Goal: Contribute content: Contribute content

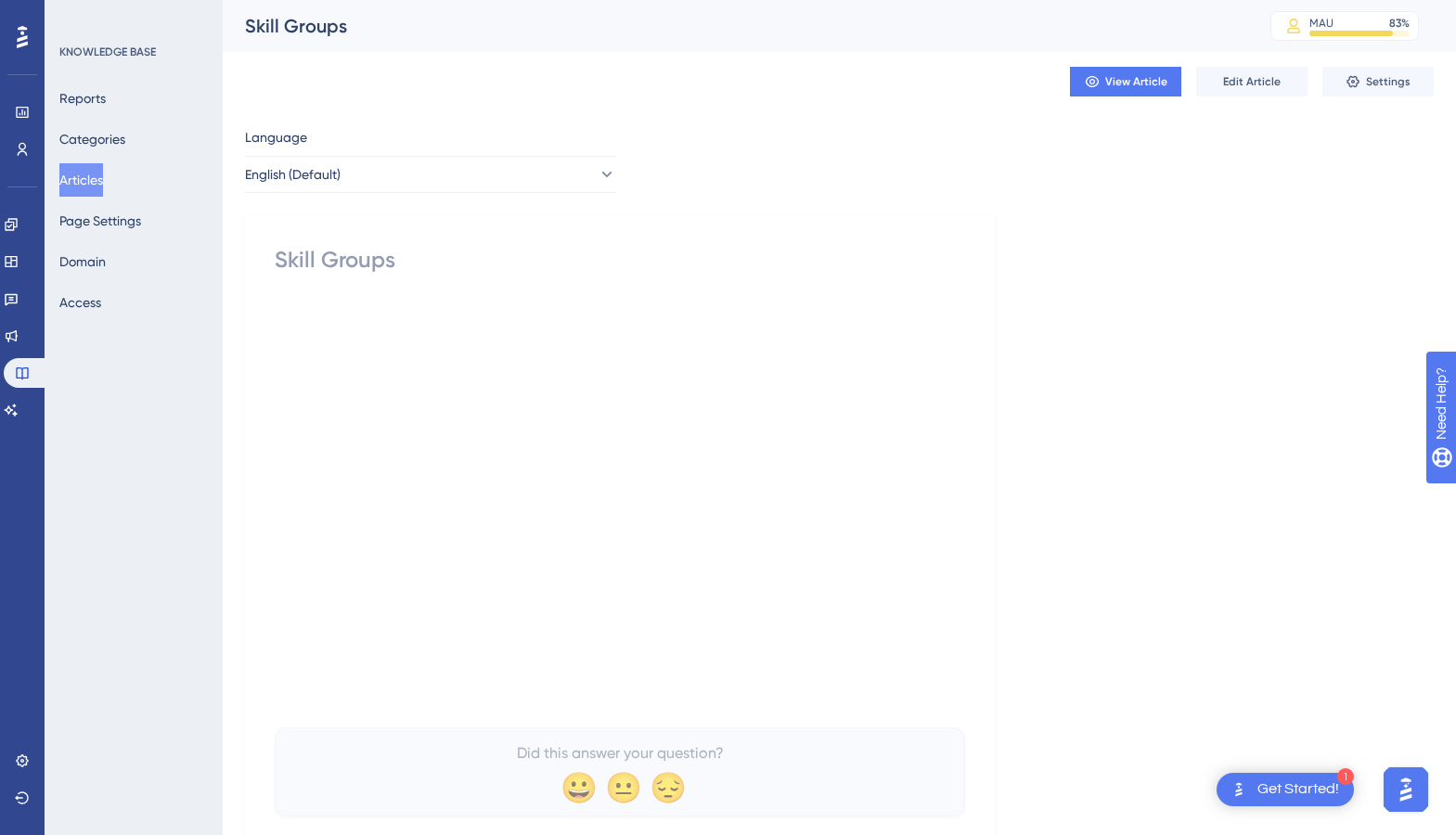
click at [103, 176] on button "Articles" at bounding box center [81, 180] width 44 height 34
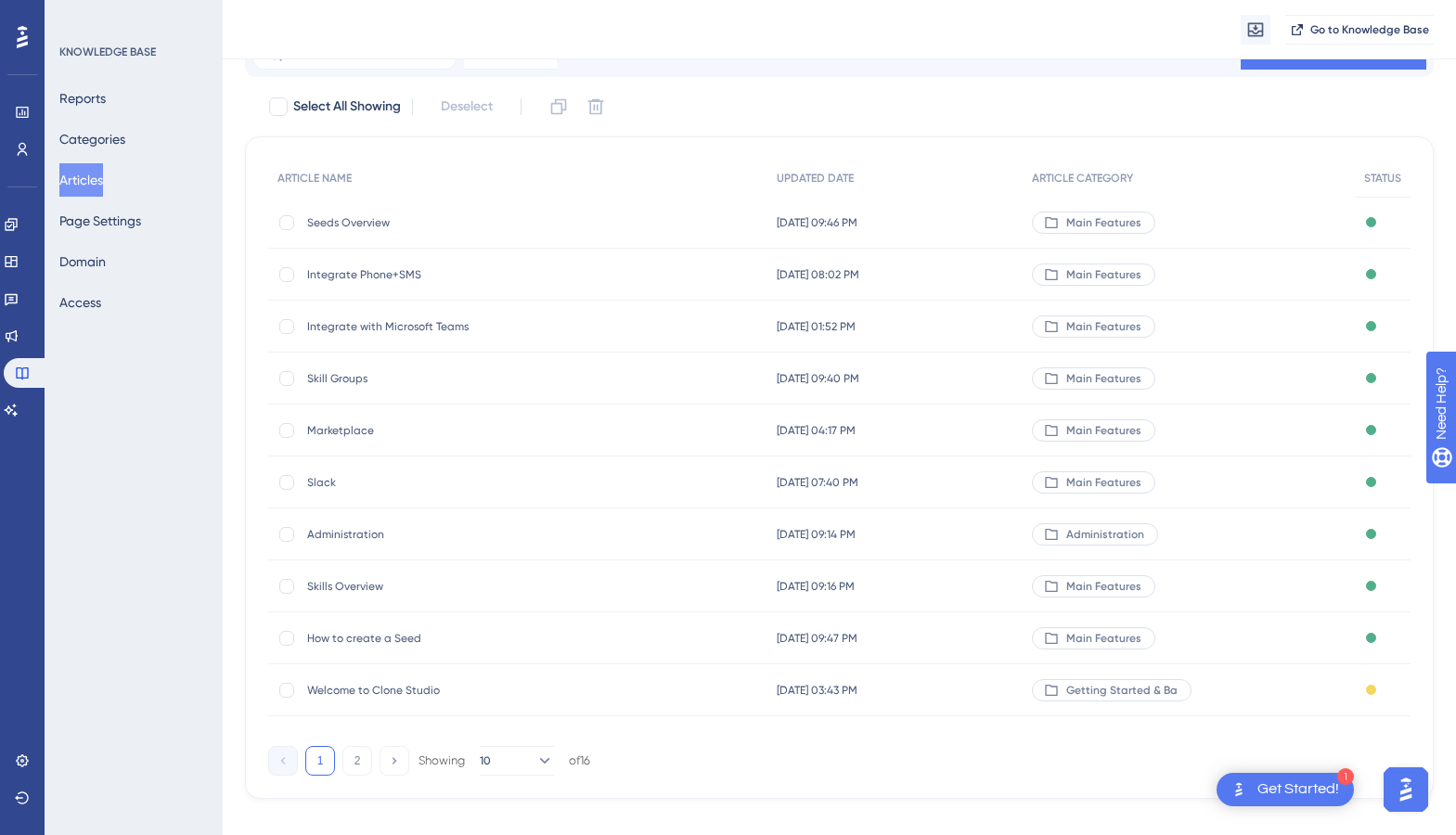
scroll to position [109, 0]
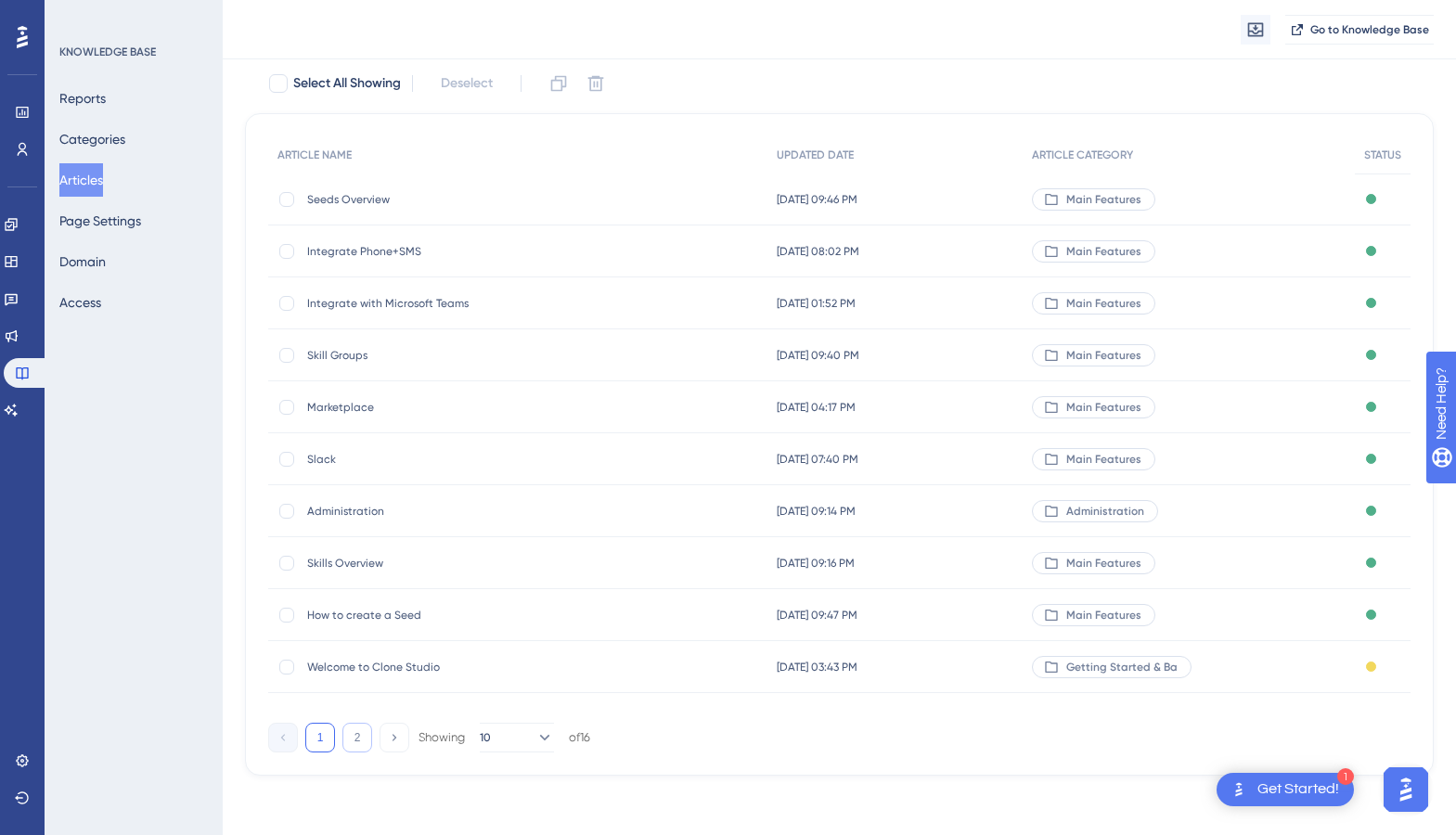
click at [361, 742] on button "2" at bounding box center [357, 738] width 30 height 30
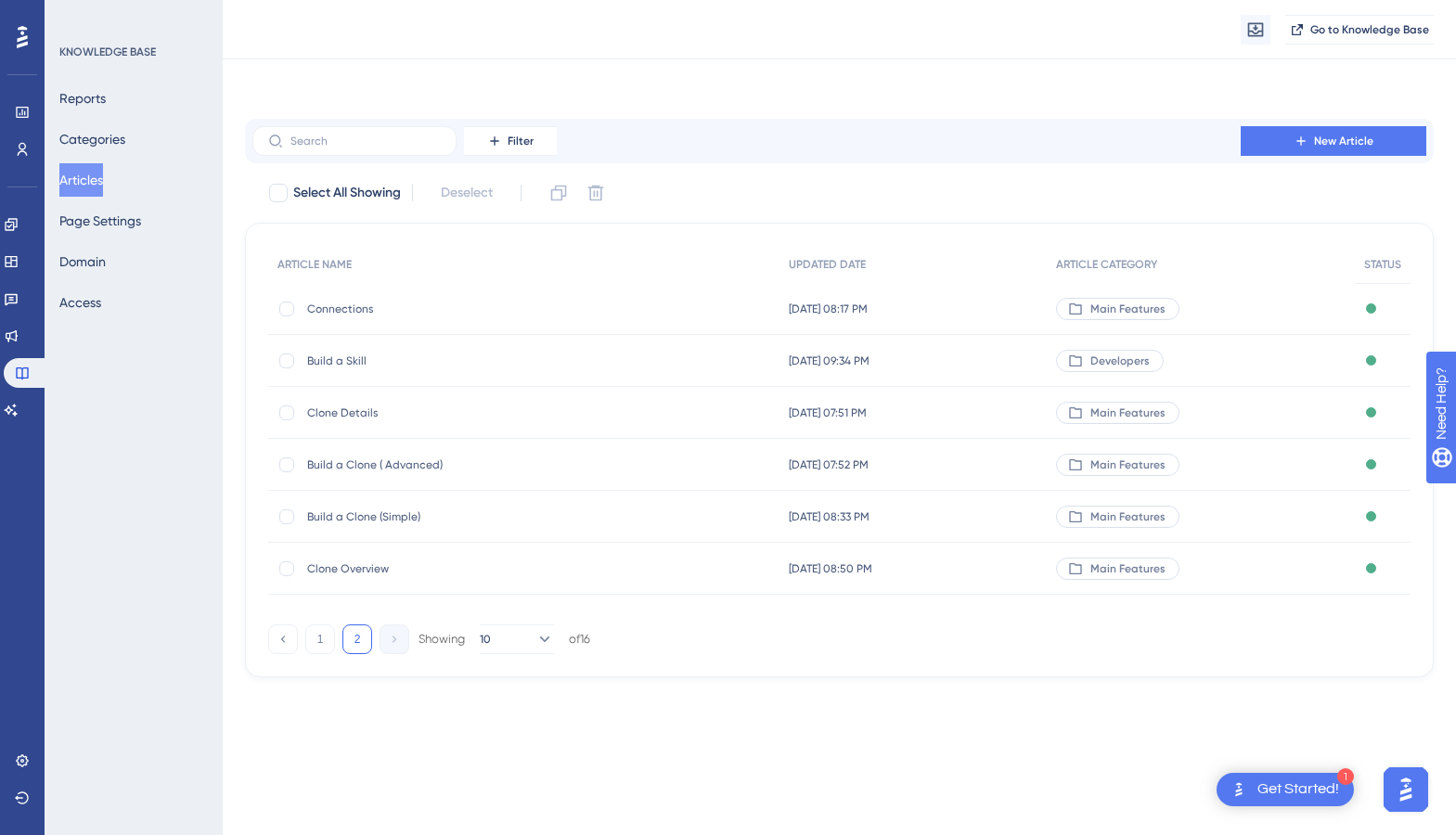
scroll to position [0, 0]
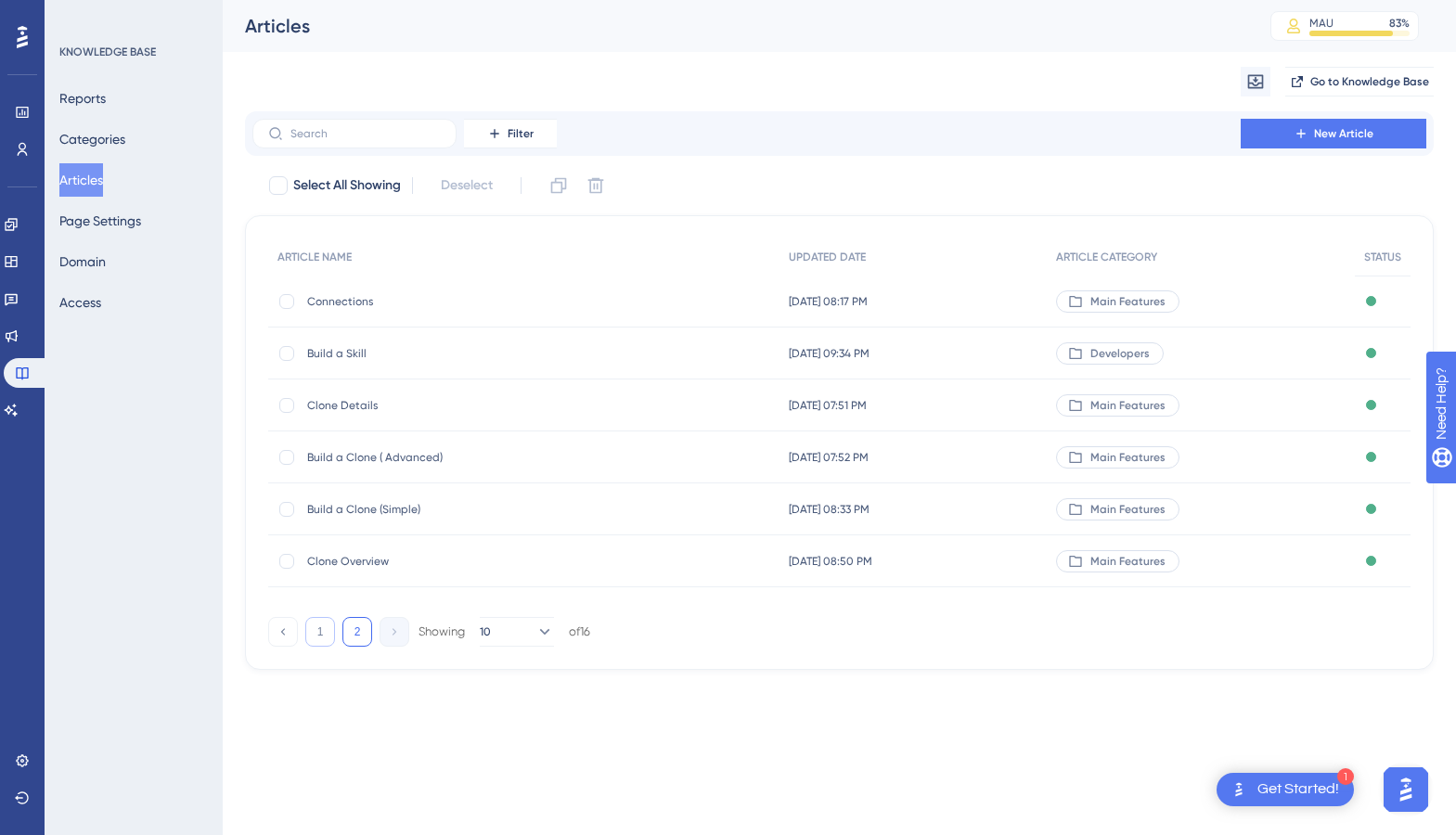
click at [321, 633] on button "1" at bounding box center [320, 632] width 30 height 30
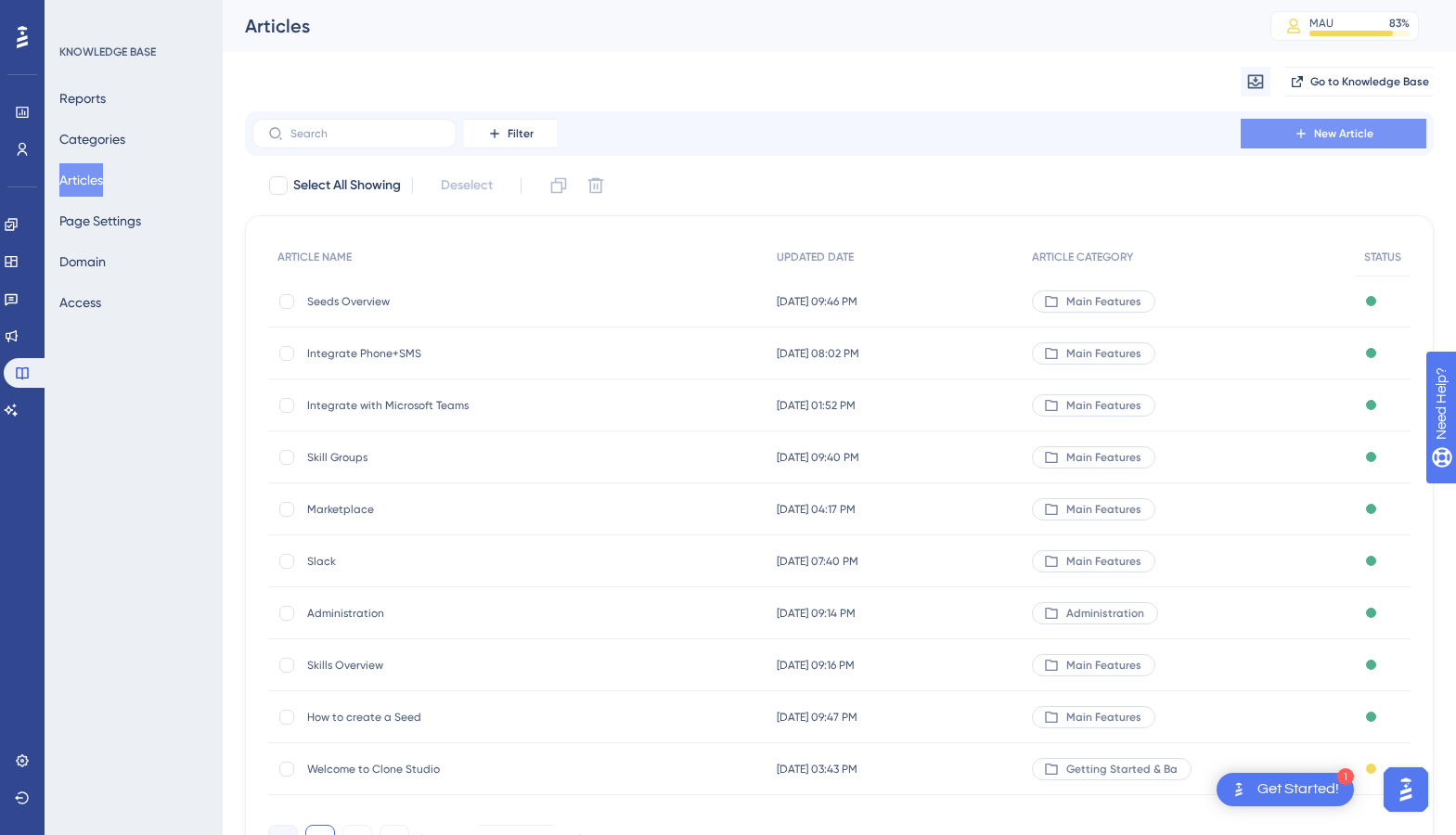
click at [1195, 137] on span "New Article" at bounding box center [1344, 133] width 60 height 15
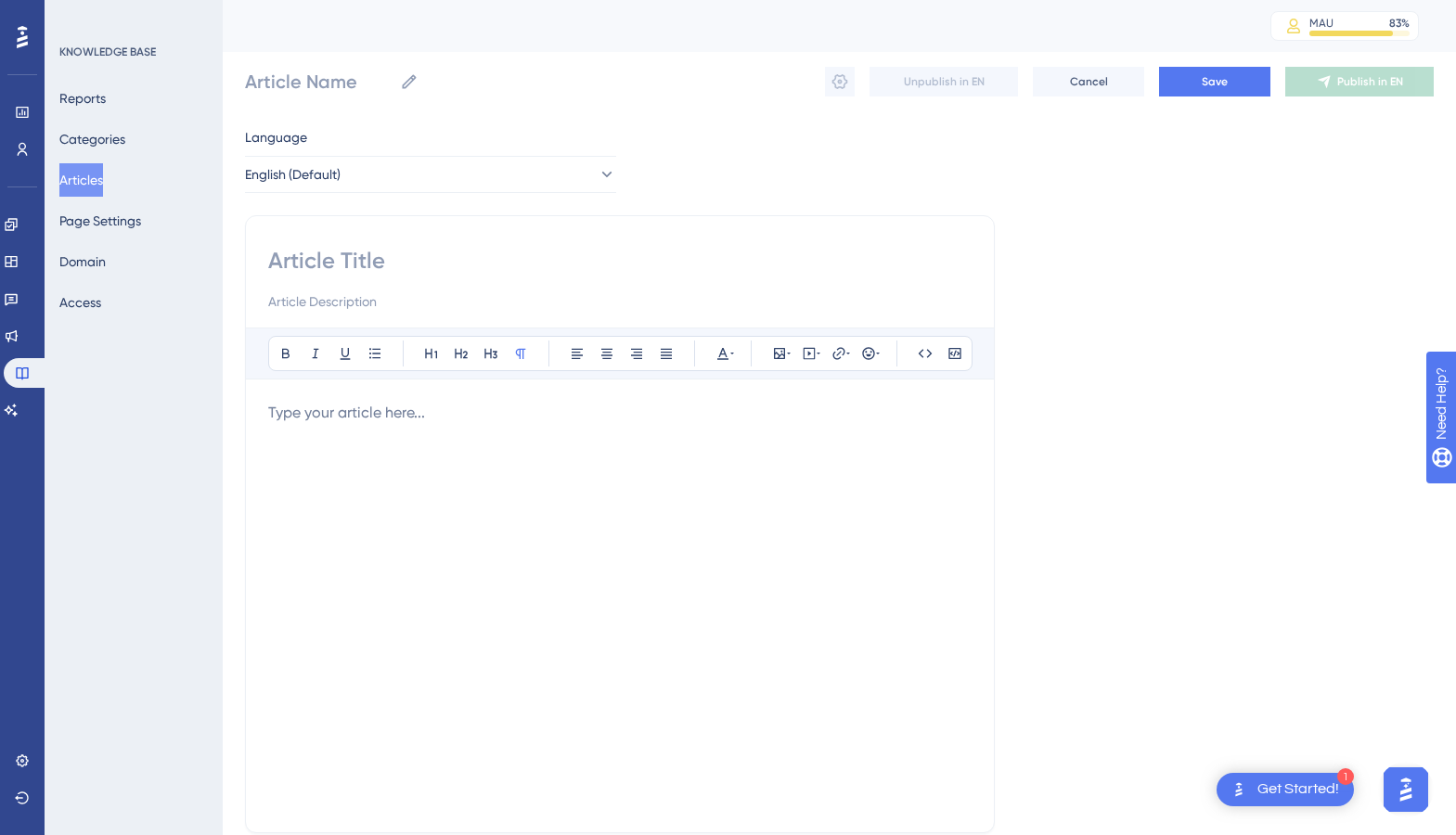
click at [363, 424] on p at bounding box center [620, 413] width 704 height 22
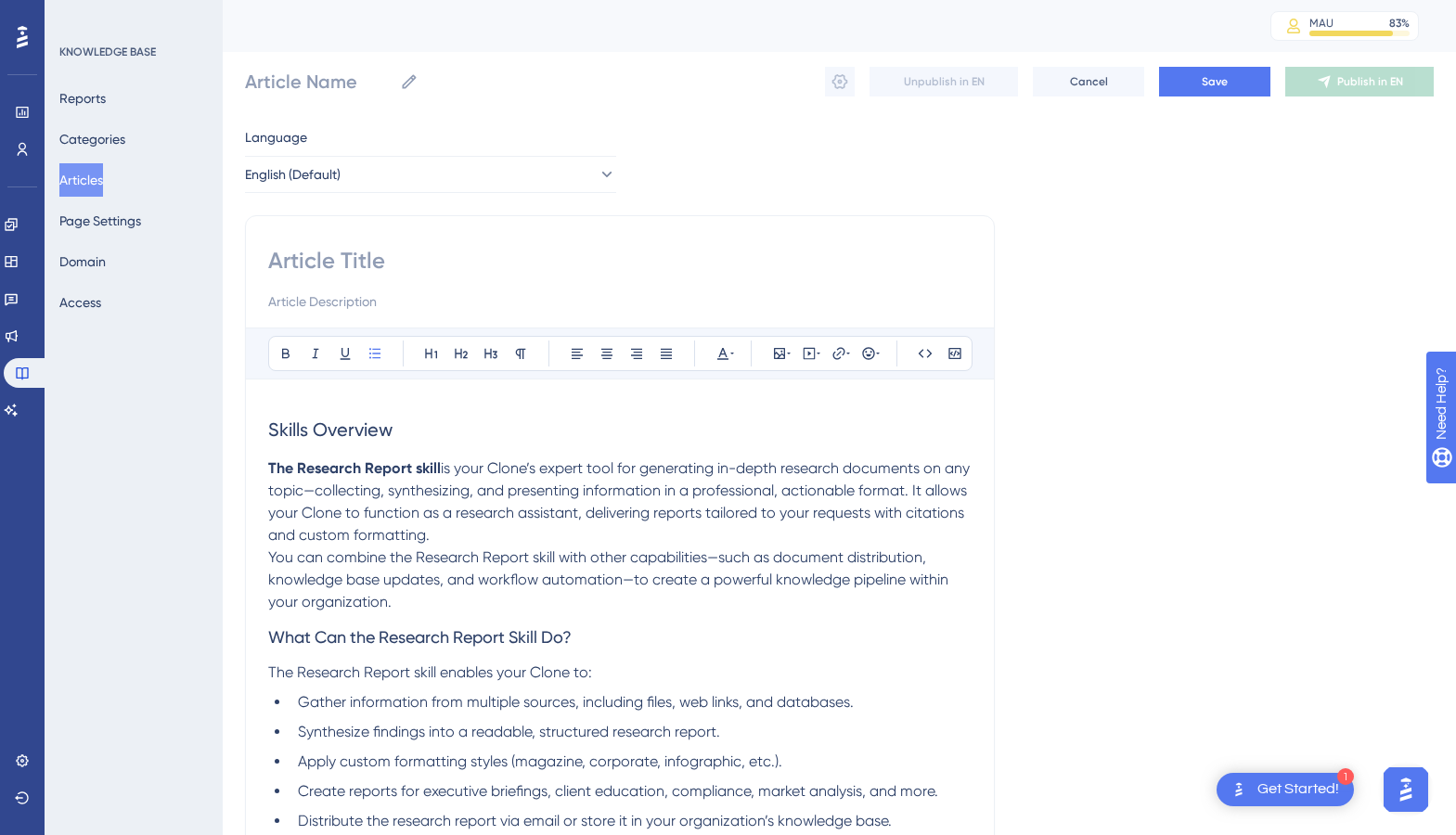
click at [333, 275] on div at bounding box center [620, 280] width 704 height 67
click at [333, 257] on input at bounding box center [620, 261] width 704 height 30
type input "Resa"
type input "Research Report"
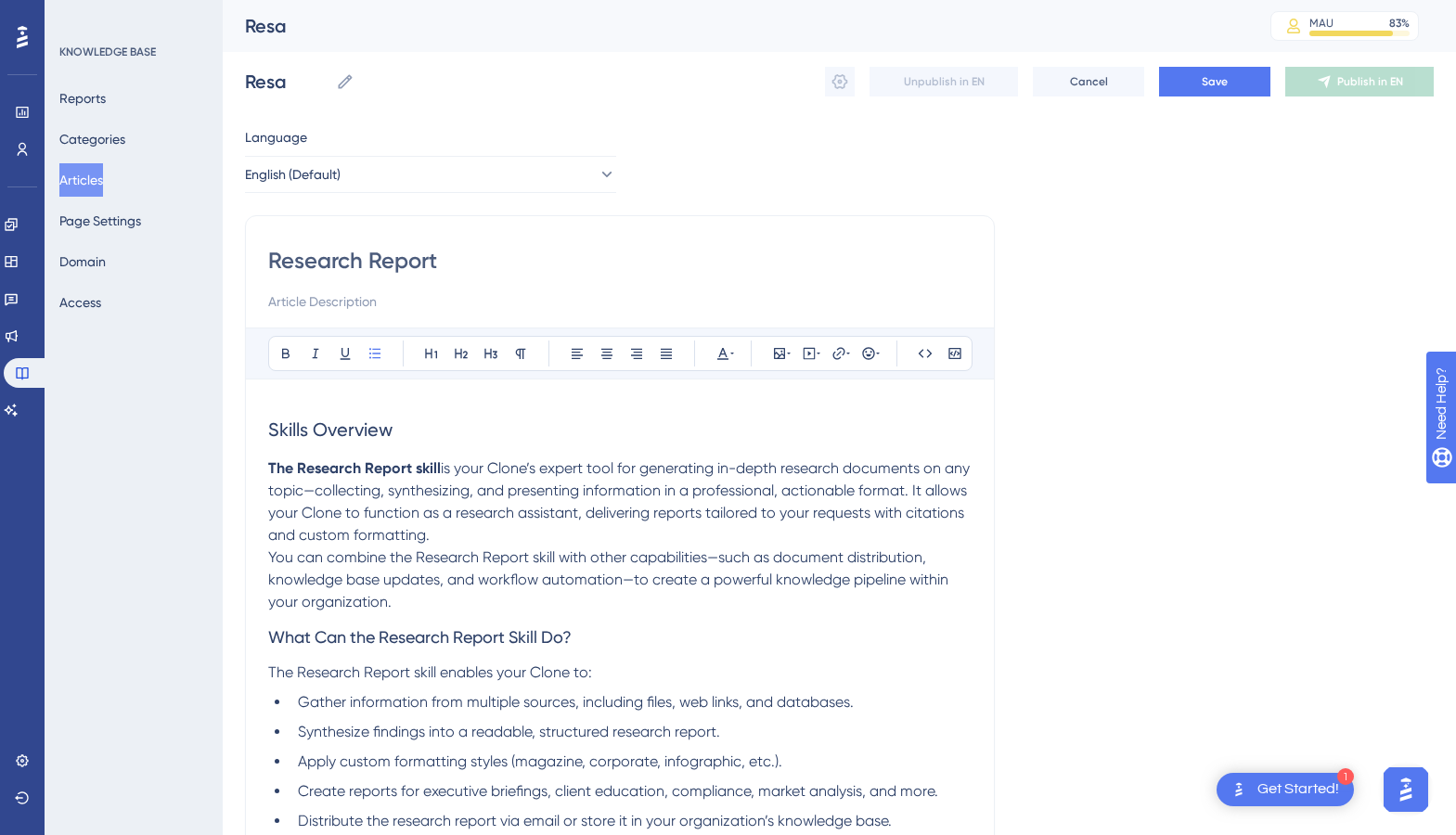
type input "Research Report"
type input "Research Report Skill"
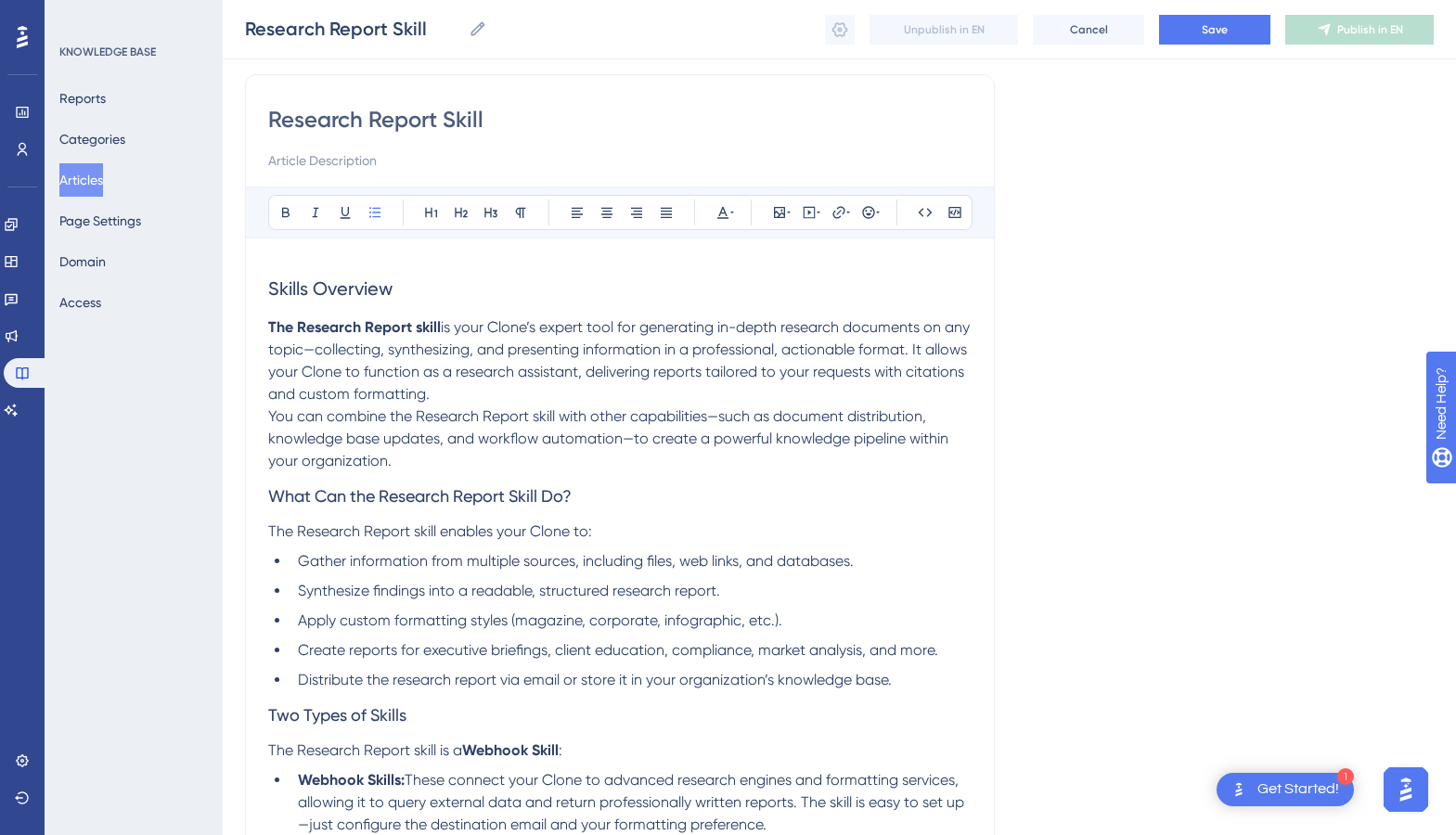
scroll to position [150, 0]
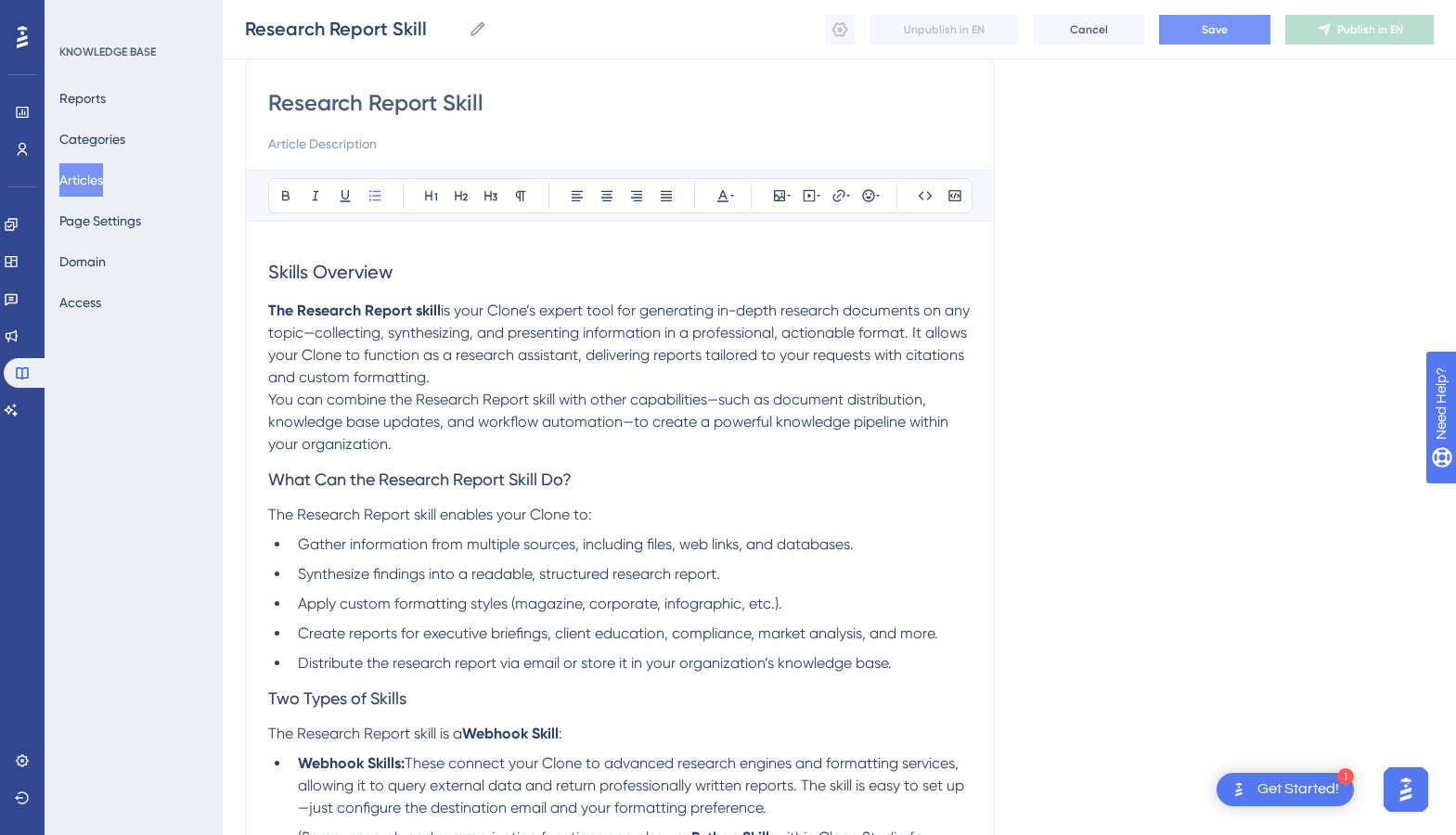
type input "Research Report Skill"
click at [1195, 29] on span "Save" at bounding box center [1215, 30] width 26 height 15
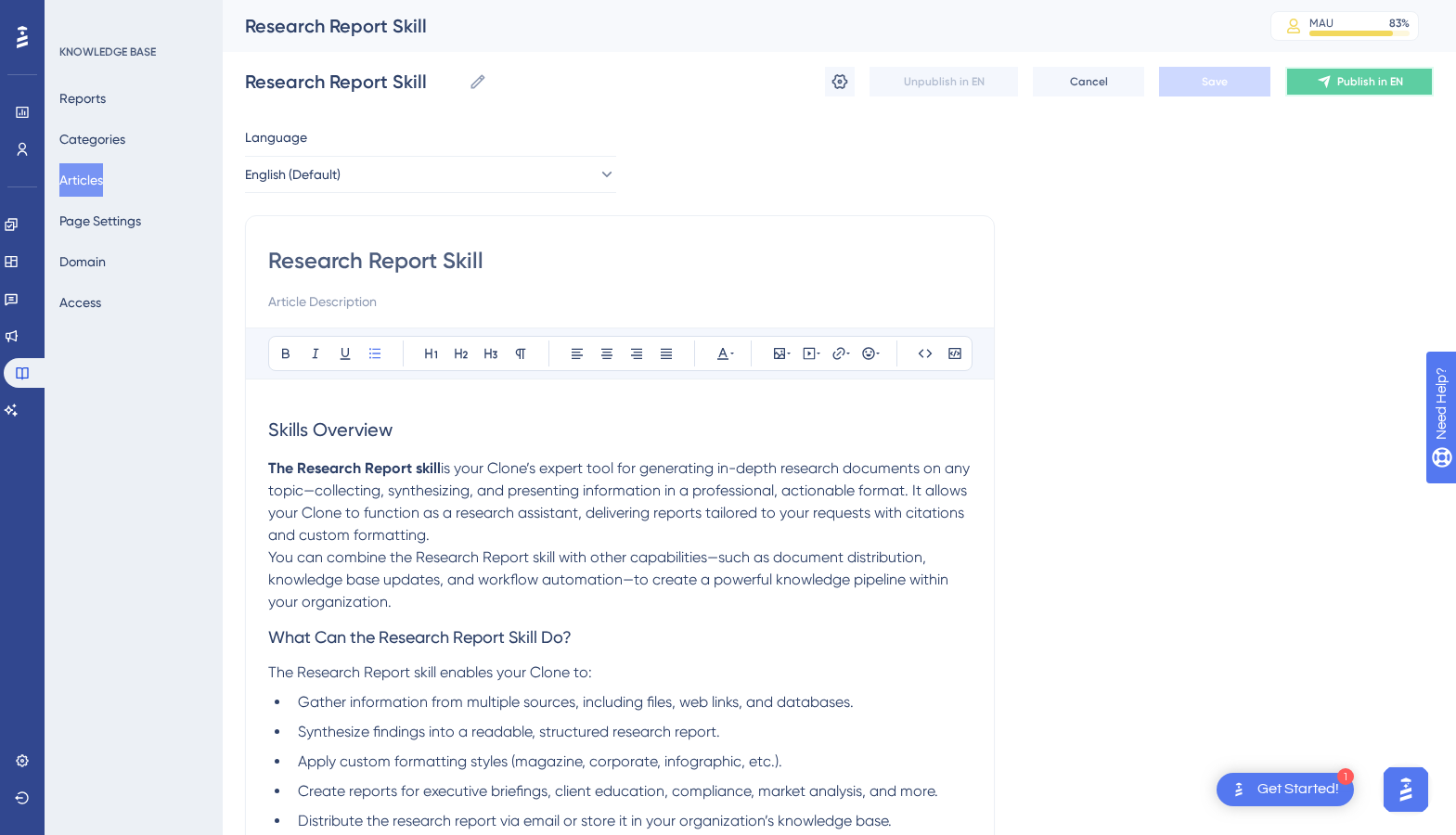
click at [1195, 84] on span "Publish in EN" at bounding box center [1370, 82] width 66 height 15
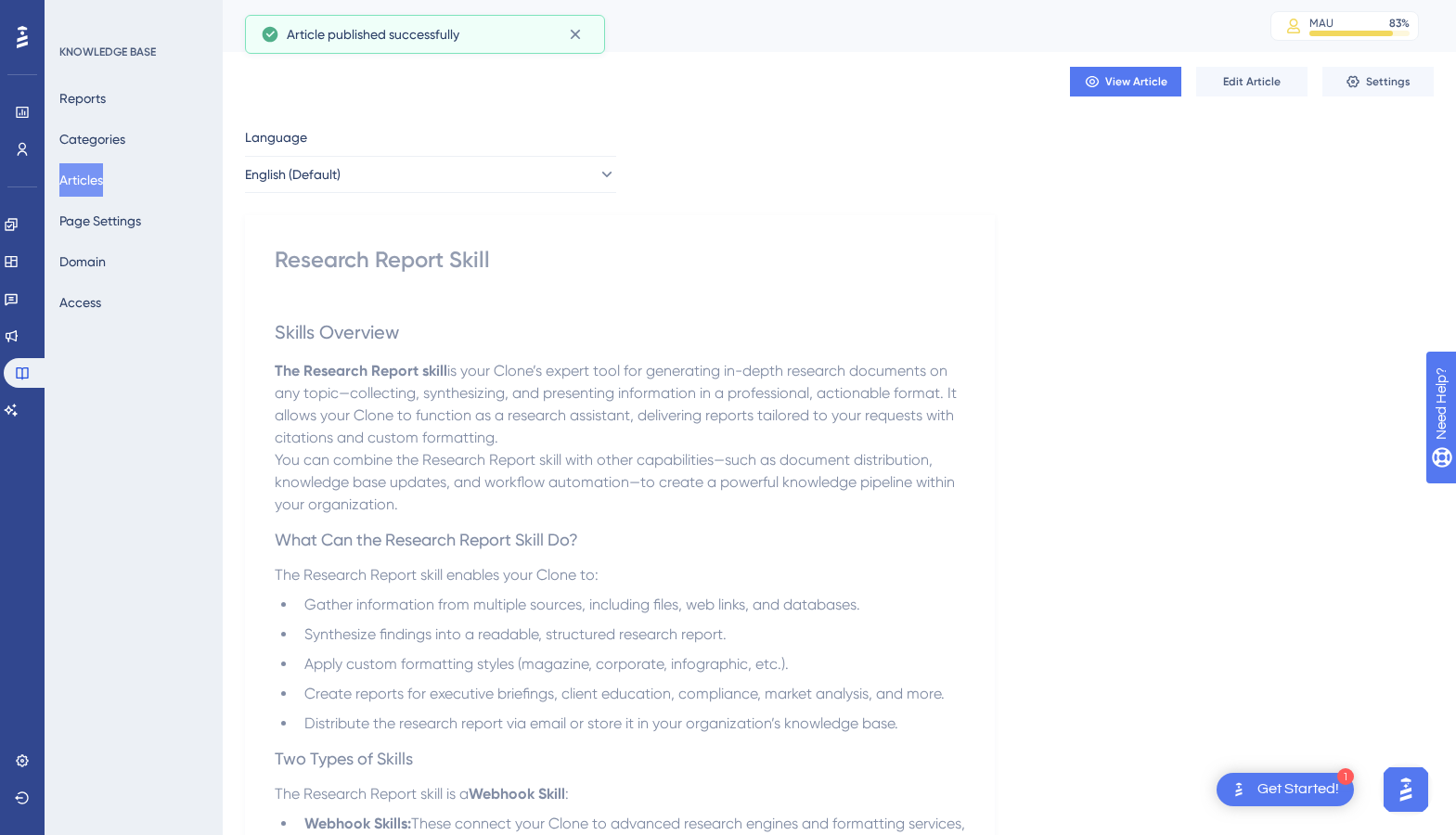
click at [91, 181] on button "Articles" at bounding box center [81, 180] width 44 height 34
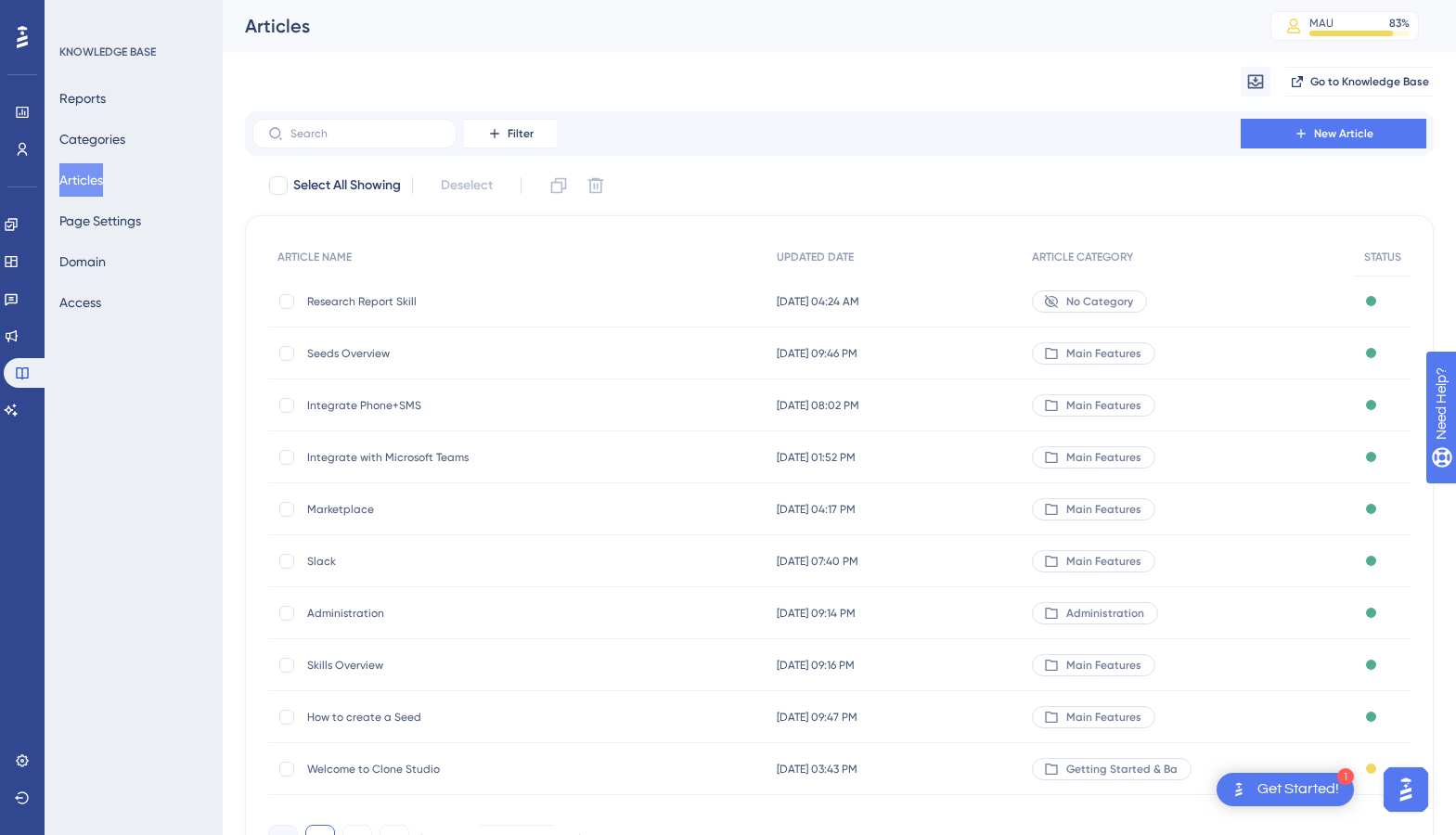
click at [855, 304] on span "[DATE] 04:24 AM" at bounding box center [818, 301] width 83 height 15
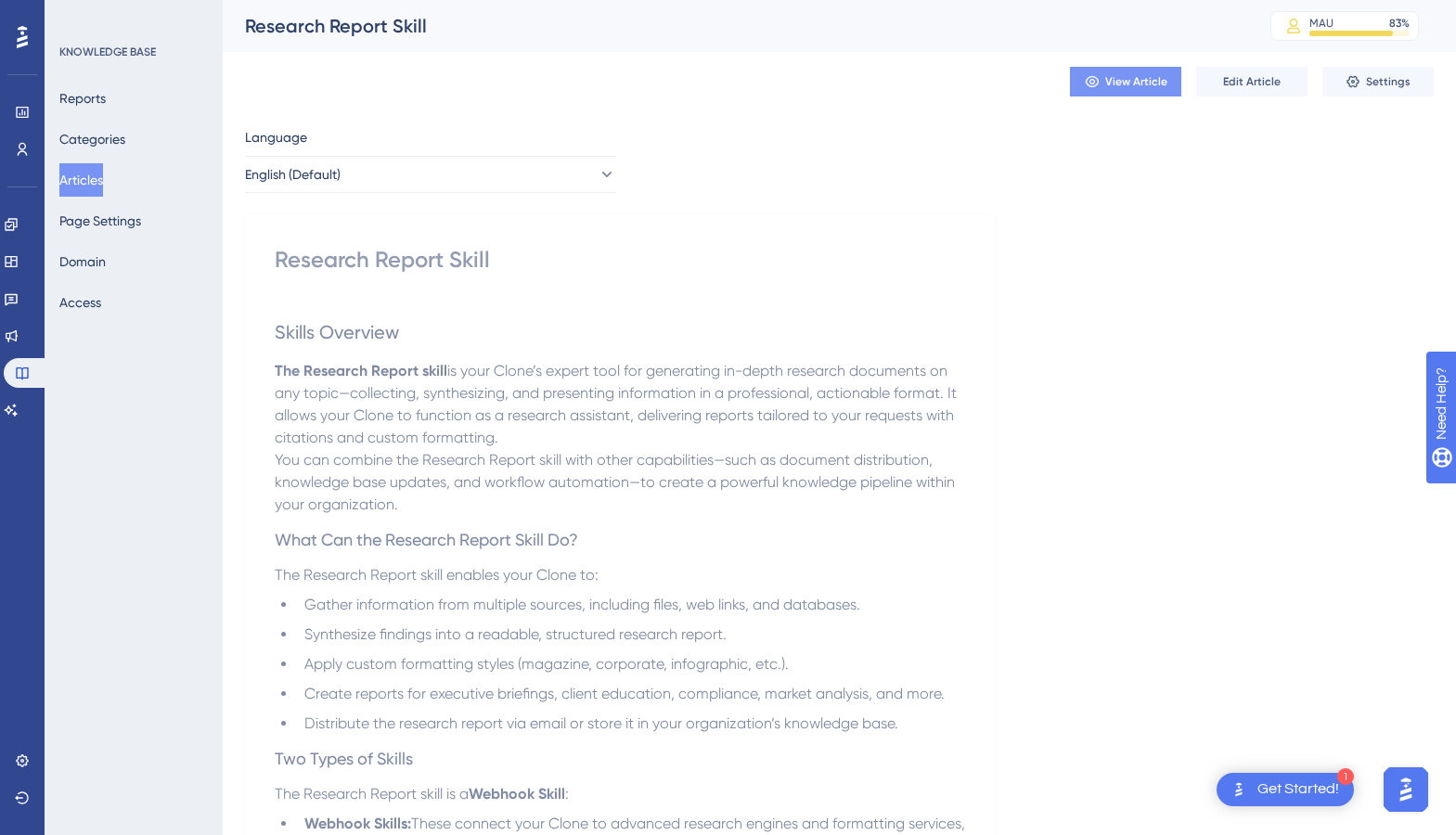
click at [1141, 90] on button "View Article" at bounding box center [1126, 82] width 111 height 30
click at [1195, 83] on span "Settings" at bounding box center [1389, 82] width 45 height 15
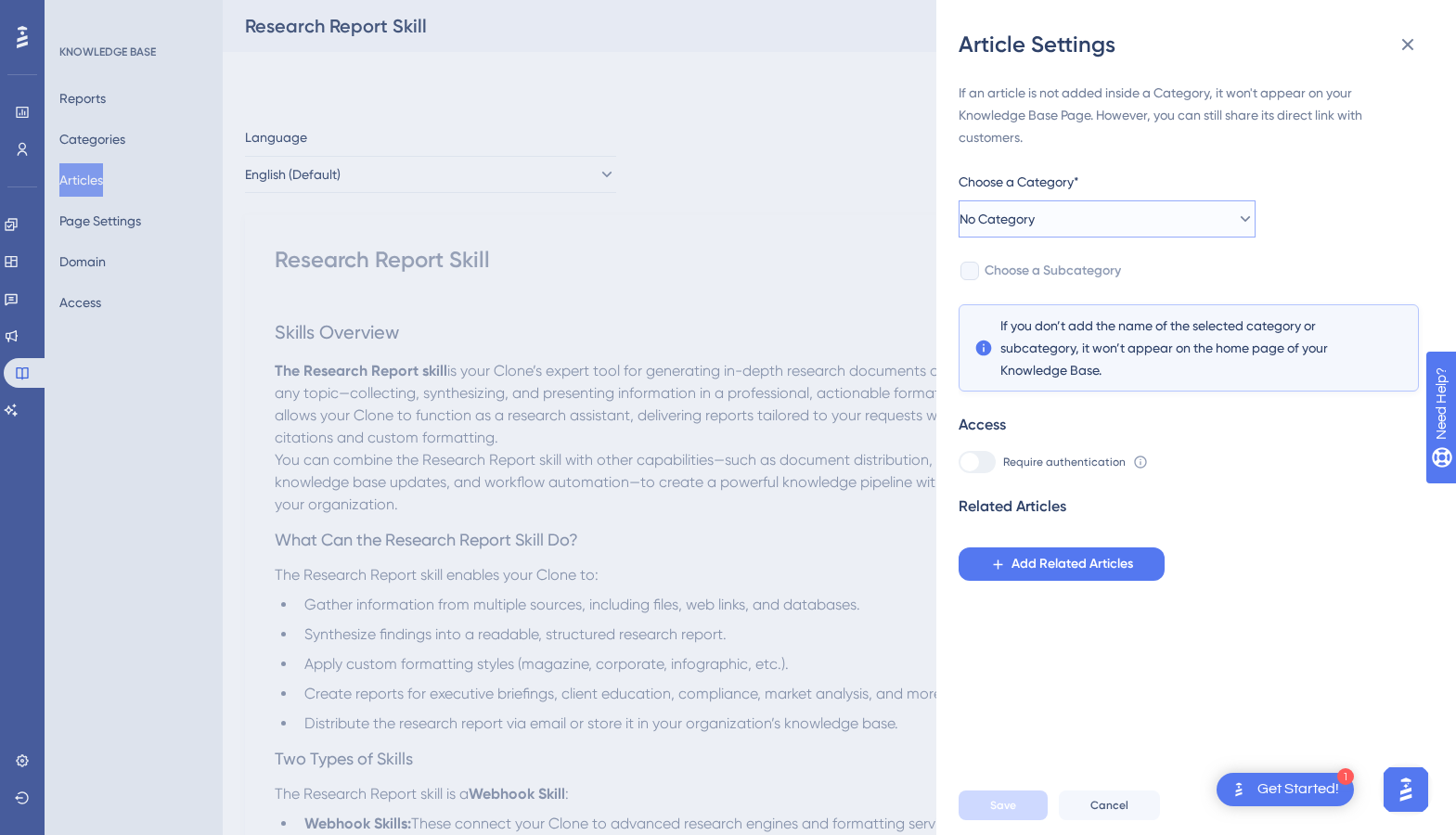
click at [1117, 218] on button "No Category" at bounding box center [1107, 219] width 297 height 37
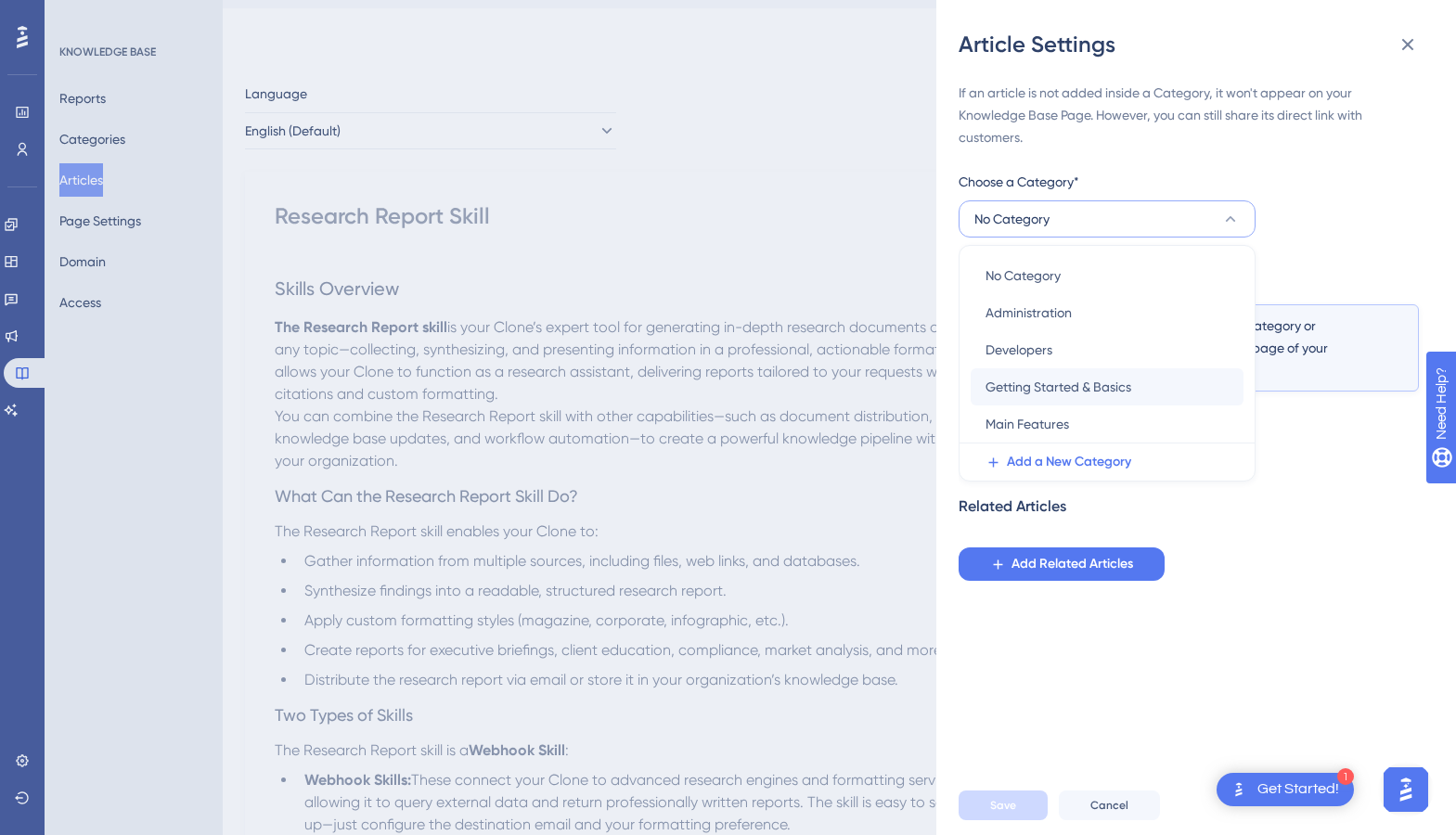
scroll to position [47, 0]
click at [1051, 424] on span "Main Features" at bounding box center [1028, 424] width 84 height 22
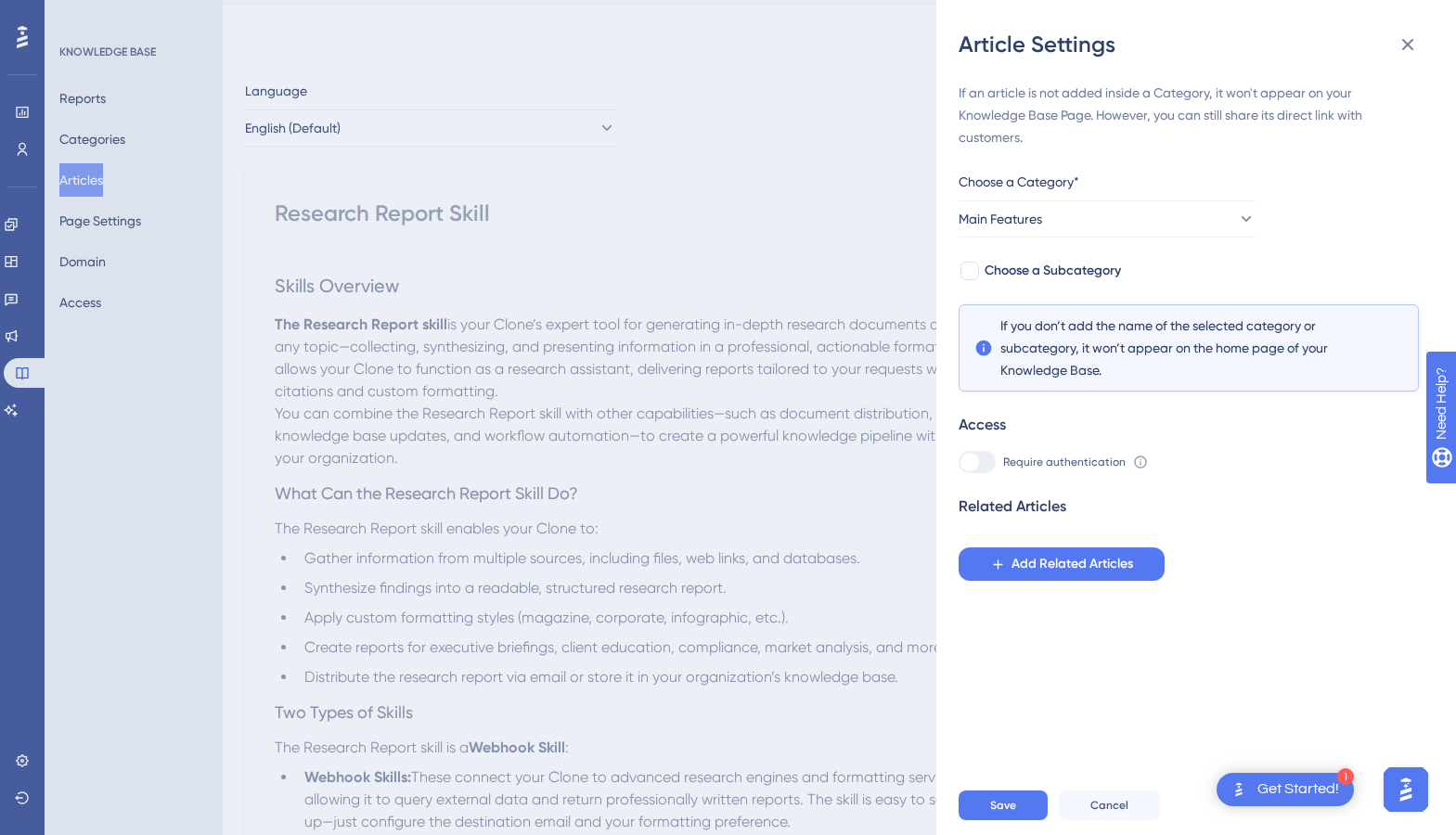
click at [970, 257] on div "If an article is not added inside a Category, it won't appear on your Knowledge…" at bounding box center [1188, 331] width 460 height 499
click at [970, 264] on div at bounding box center [970, 271] width 19 height 19
checkbox input "true"
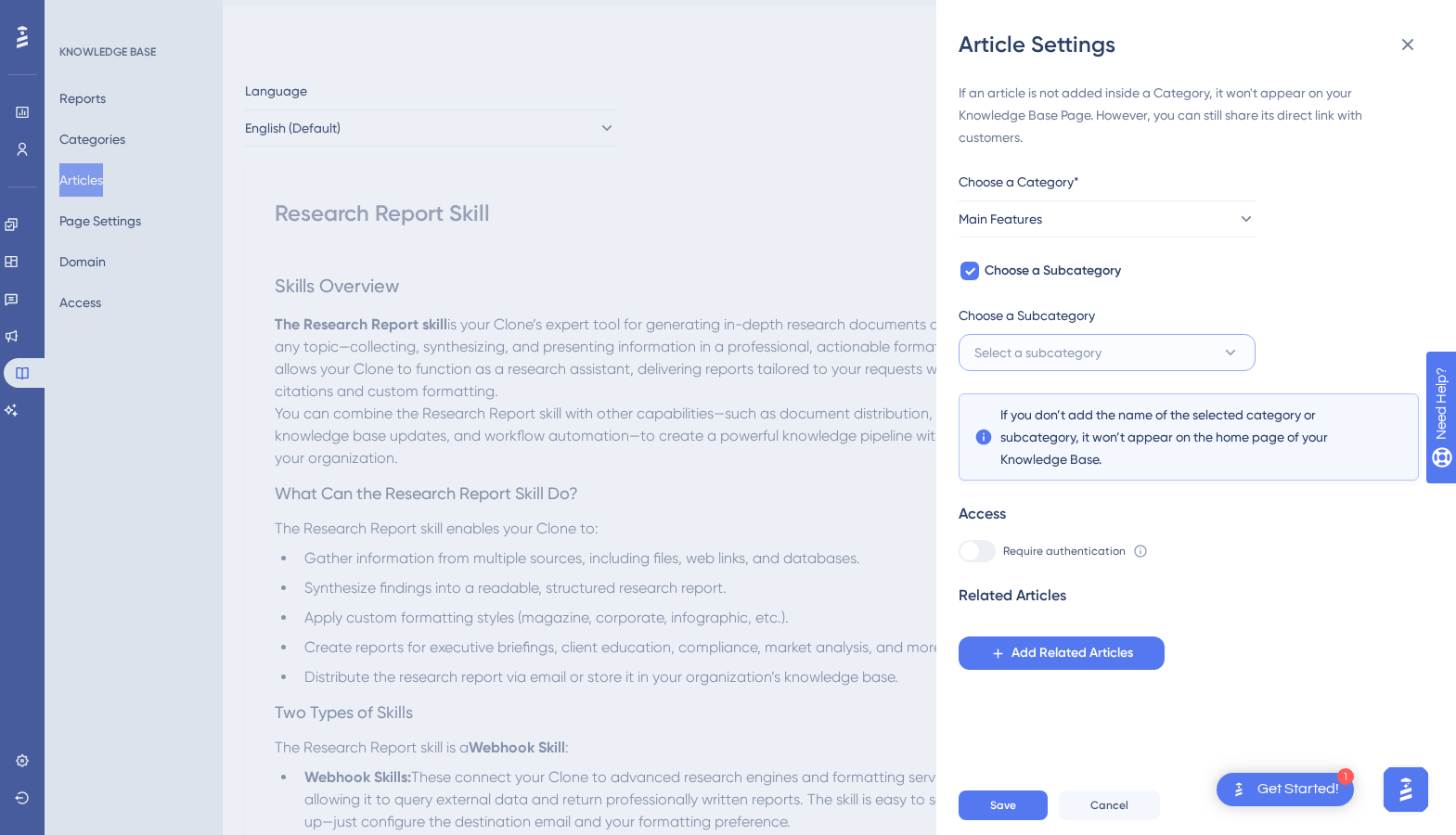
click at [1127, 359] on button "Select a subcategory" at bounding box center [1107, 353] width 297 height 37
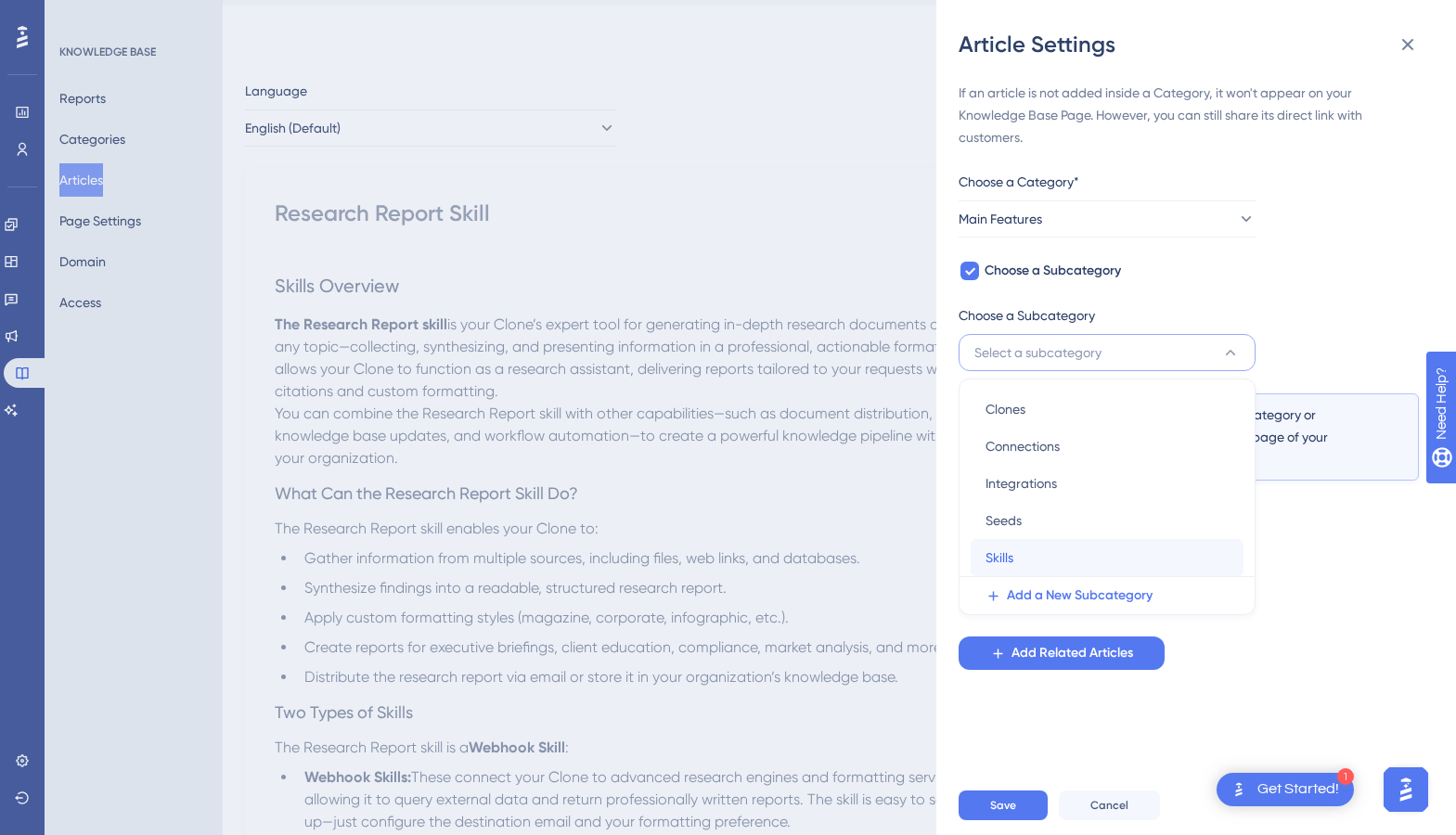
click at [1021, 558] on div "Skills Skills" at bounding box center [1107, 558] width 244 height 37
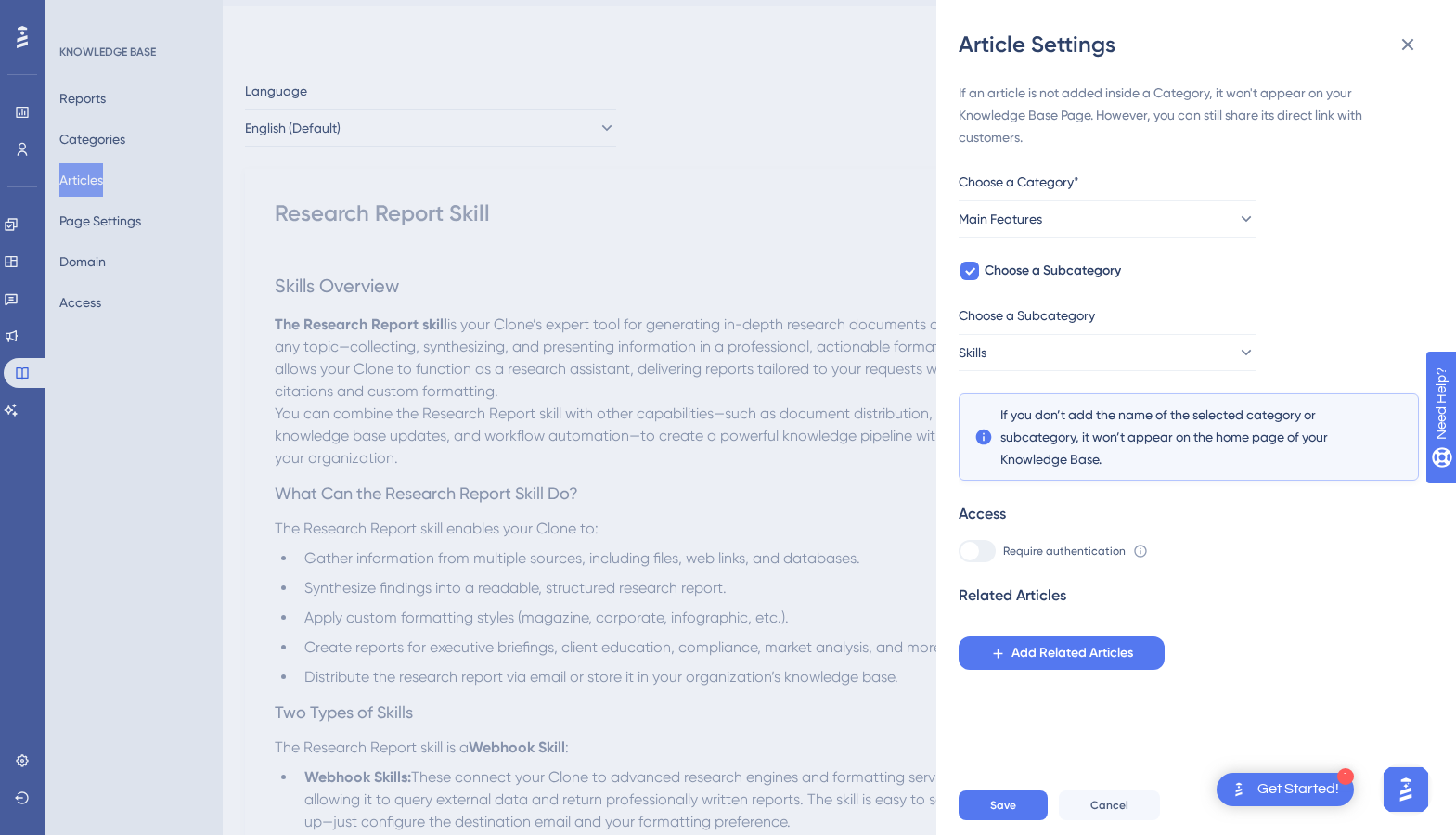
scroll to position [107, 0]
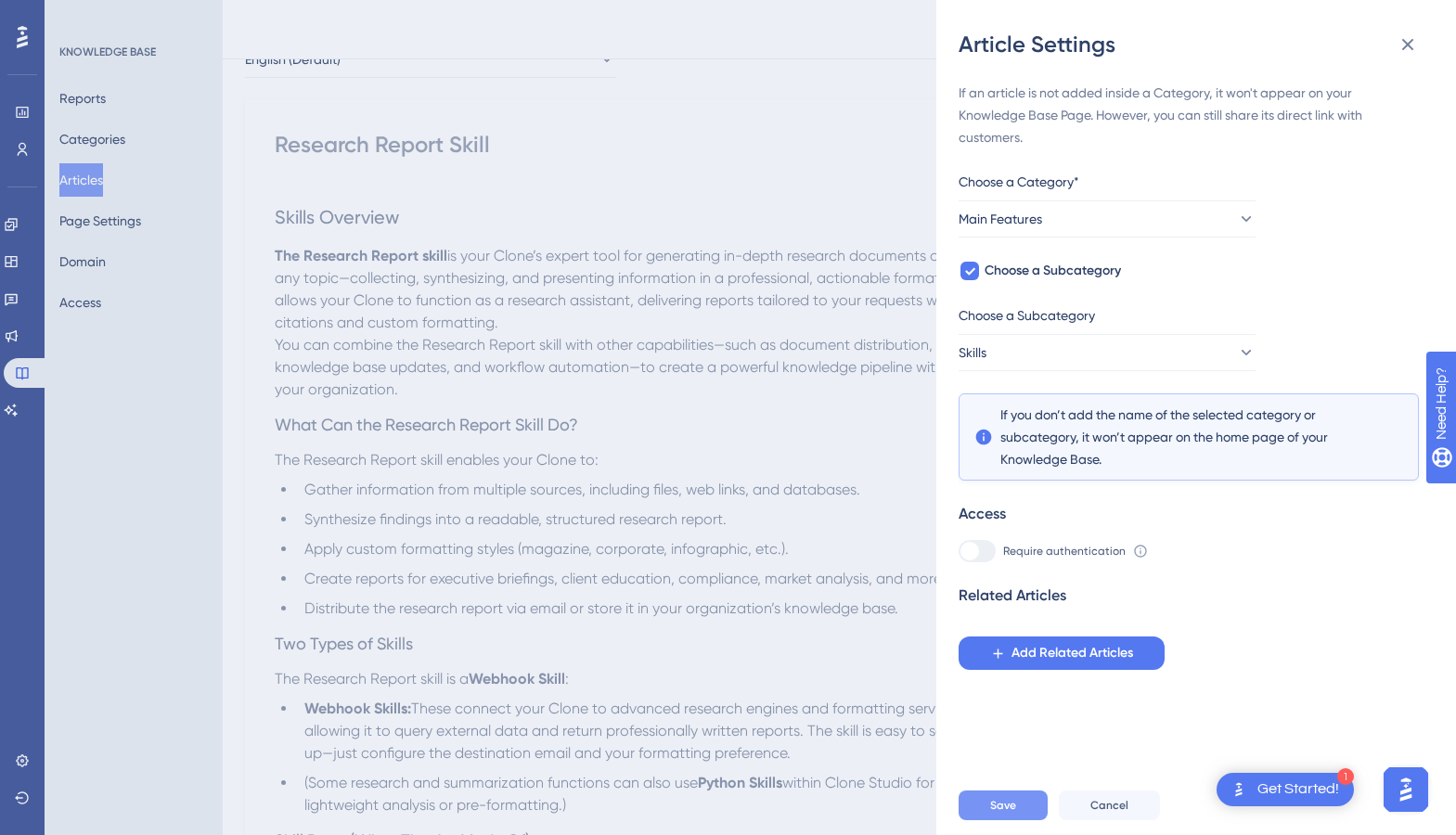
click at [1006, 801] on span "Save" at bounding box center [1003, 805] width 26 height 15
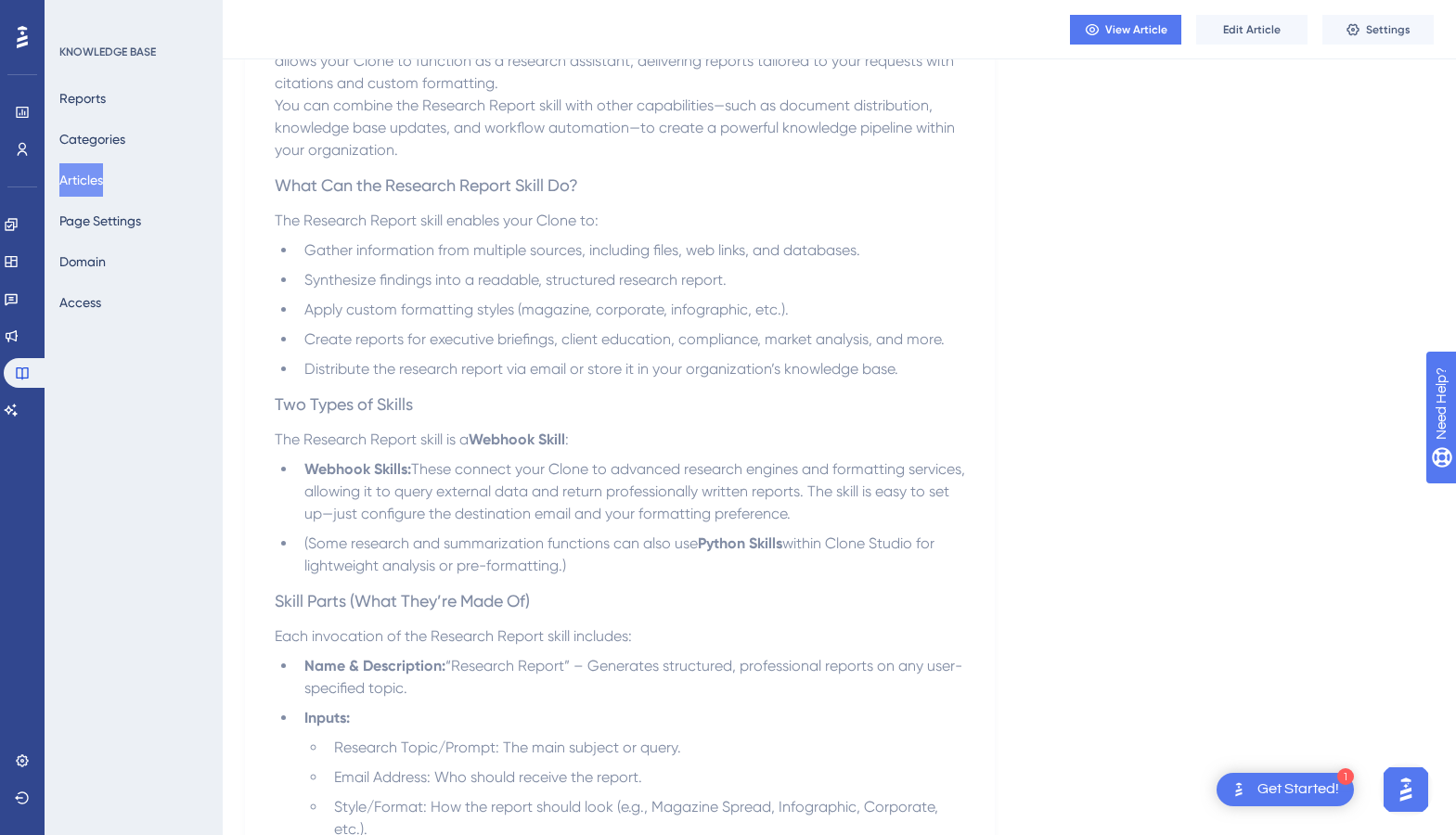
scroll to position [360, 0]
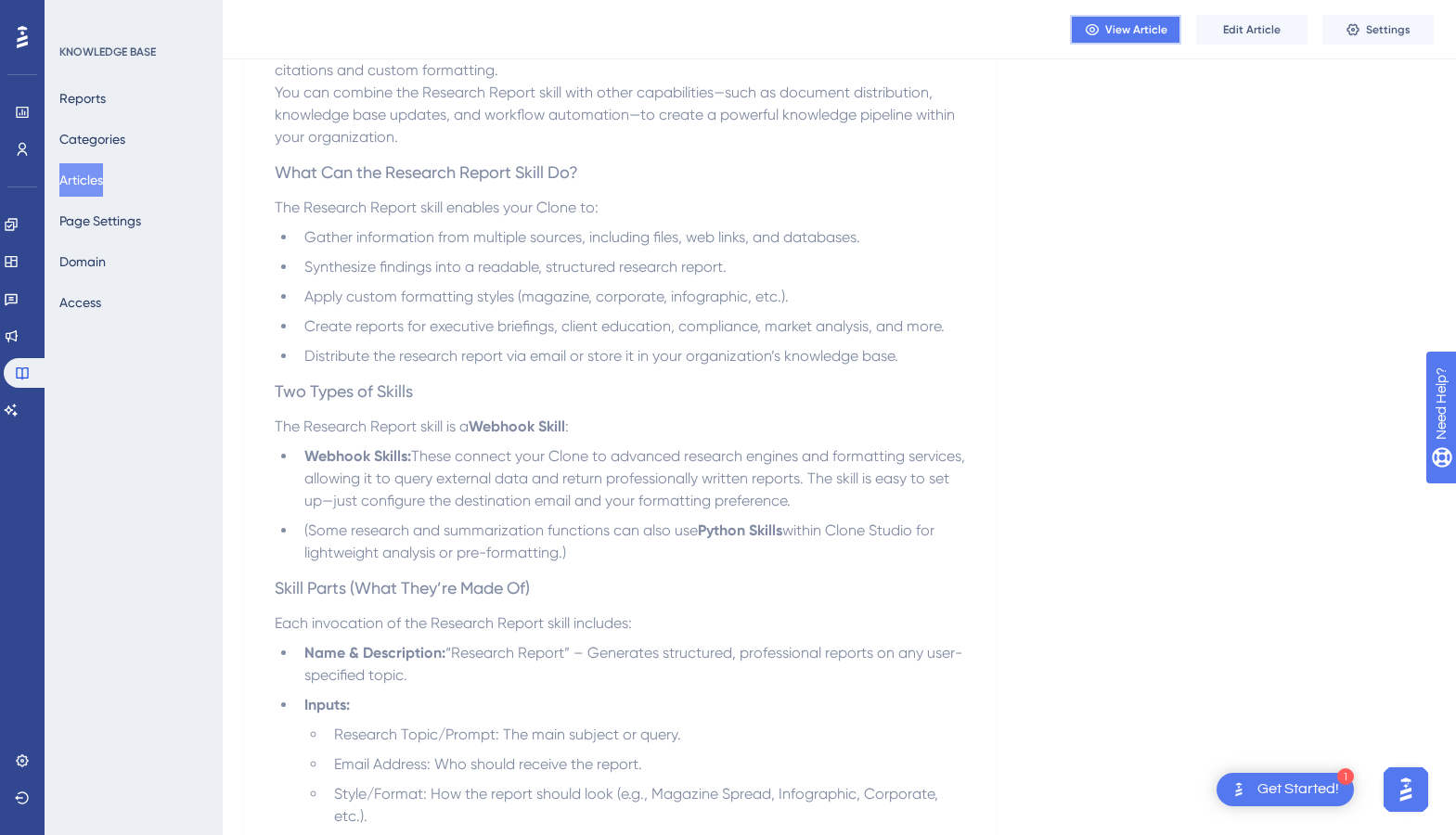
click at [1131, 34] on span "View Article" at bounding box center [1136, 30] width 63 height 15
